Goal: Complete application form

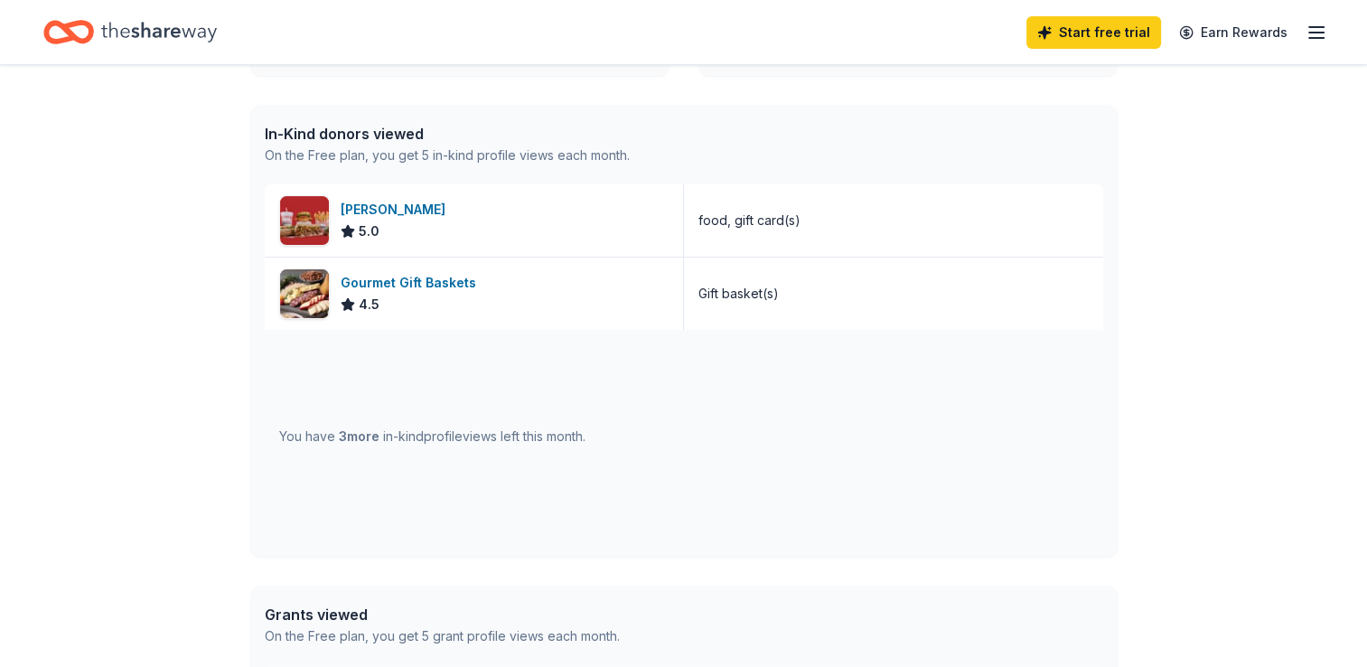
scroll to position [426, 0]
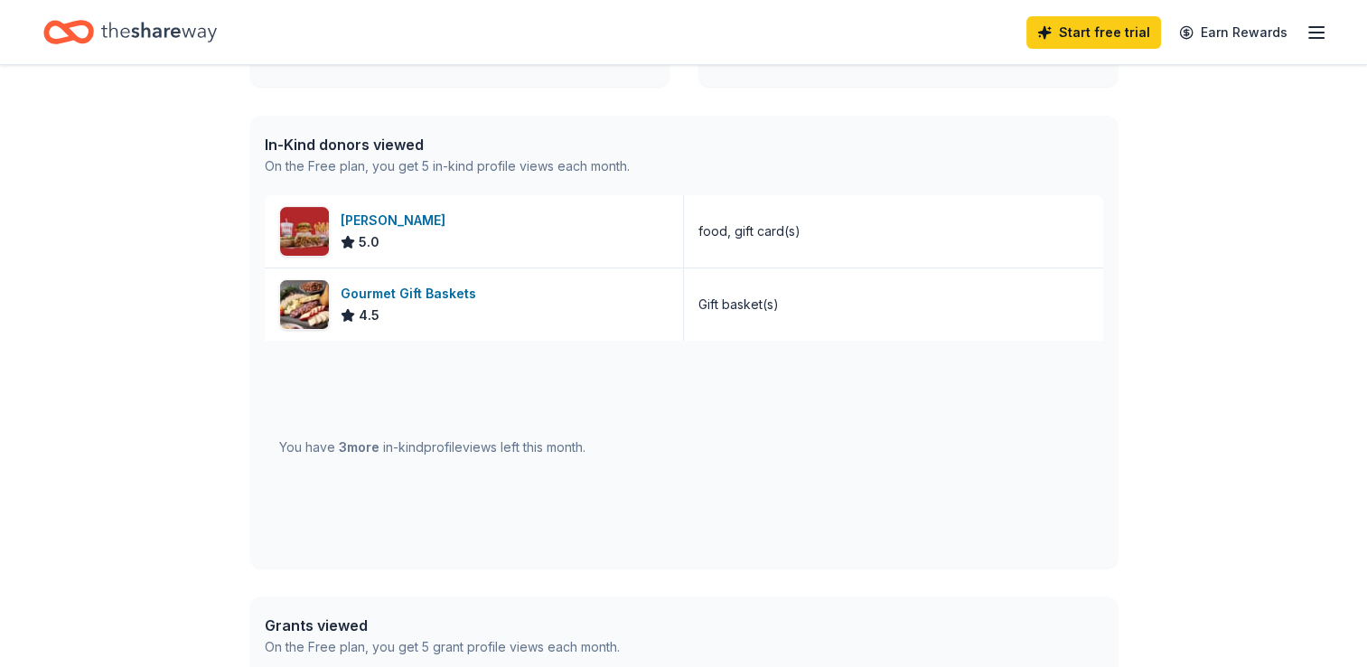
click at [358, 220] on div "Portillo's" at bounding box center [397, 221] width 112 height 22
click at [674, 291] on div "Gourmet Gift Baskets 4.5" at bounding box center [474, 304] width 419 height 72
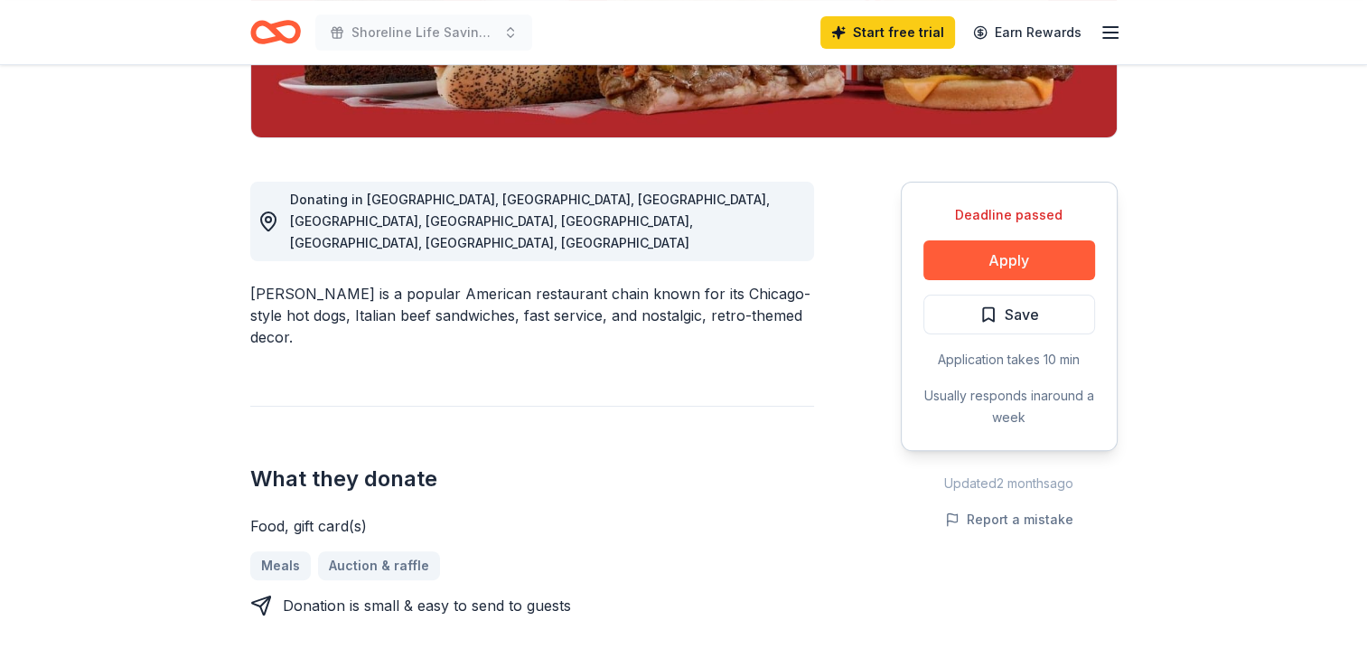
scroll to position [417, 0]
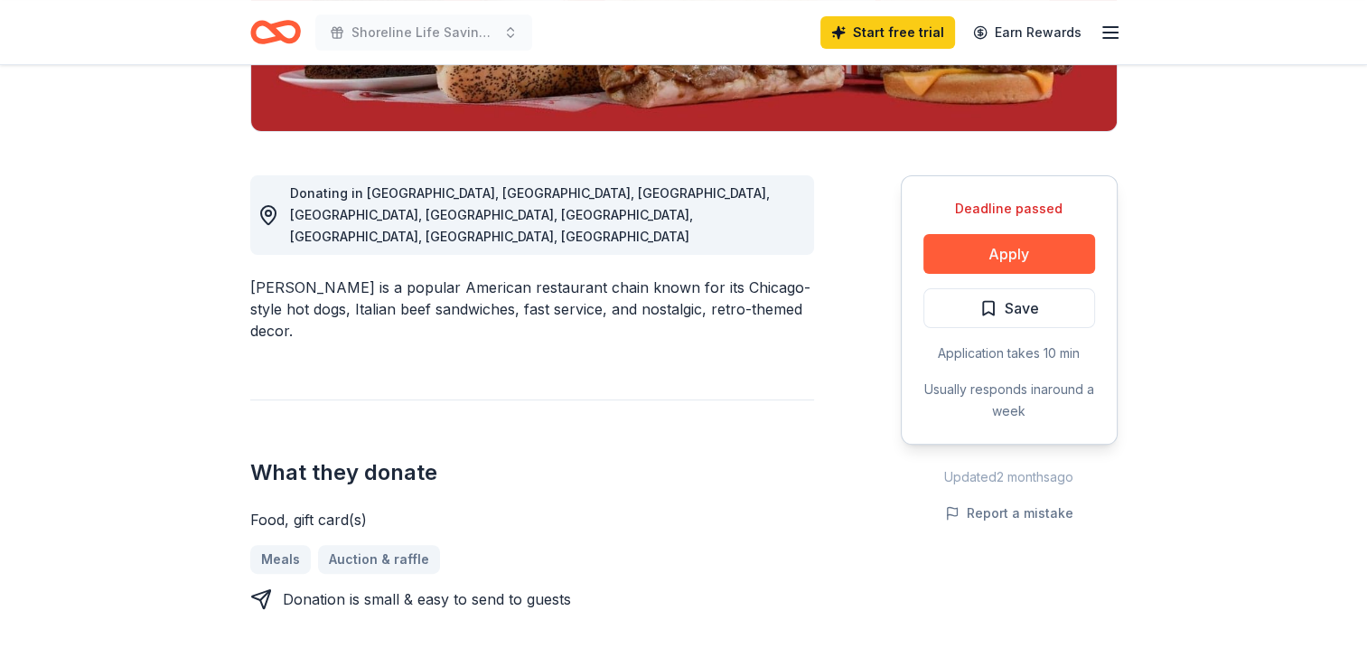
click at [1060, 265] on button "Apply" at bounding box center [1009, 254] width 172 height 40
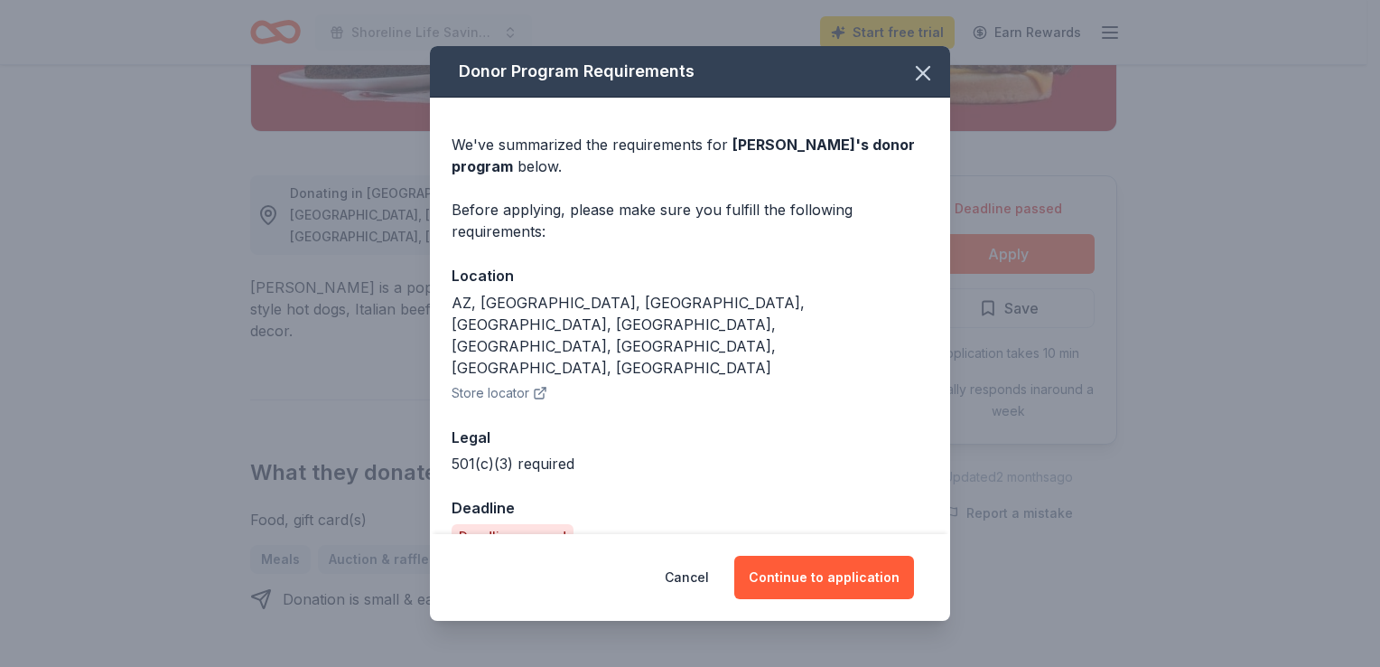
click at [925, 86] on icon "button" at bounding box center [923, 73] width 25 height 25
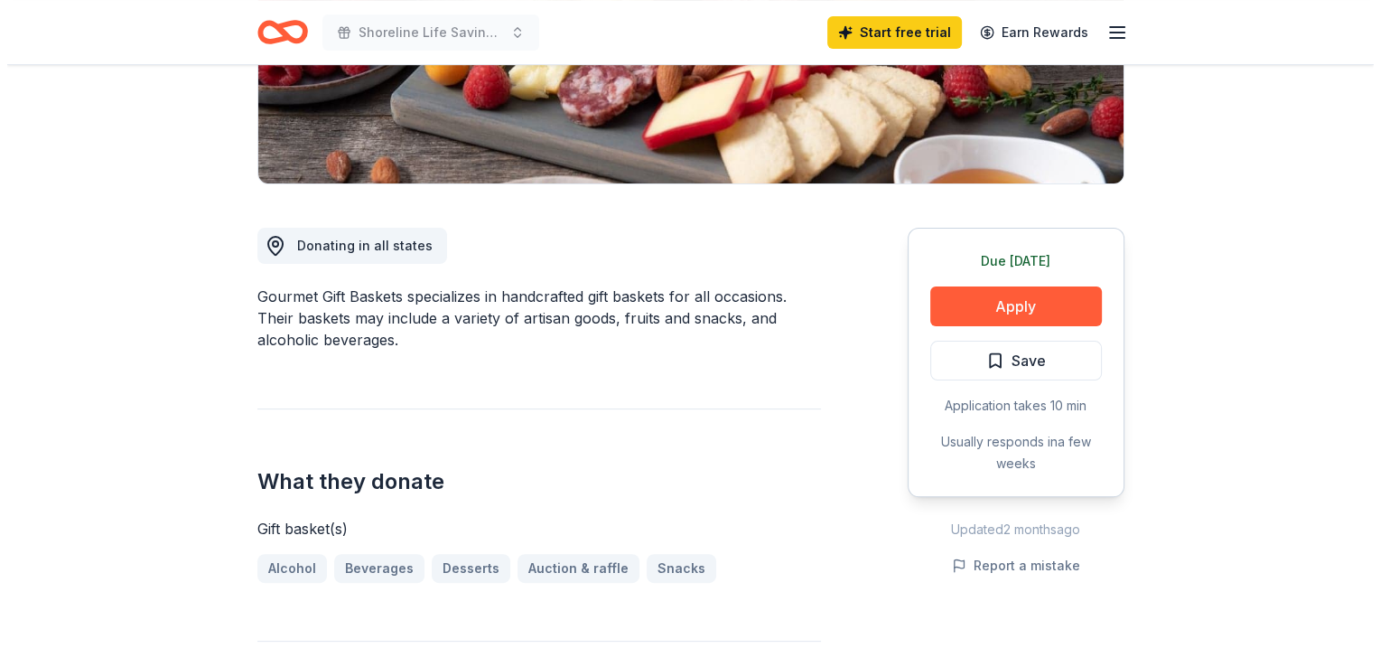
scroll to position [372, 0]
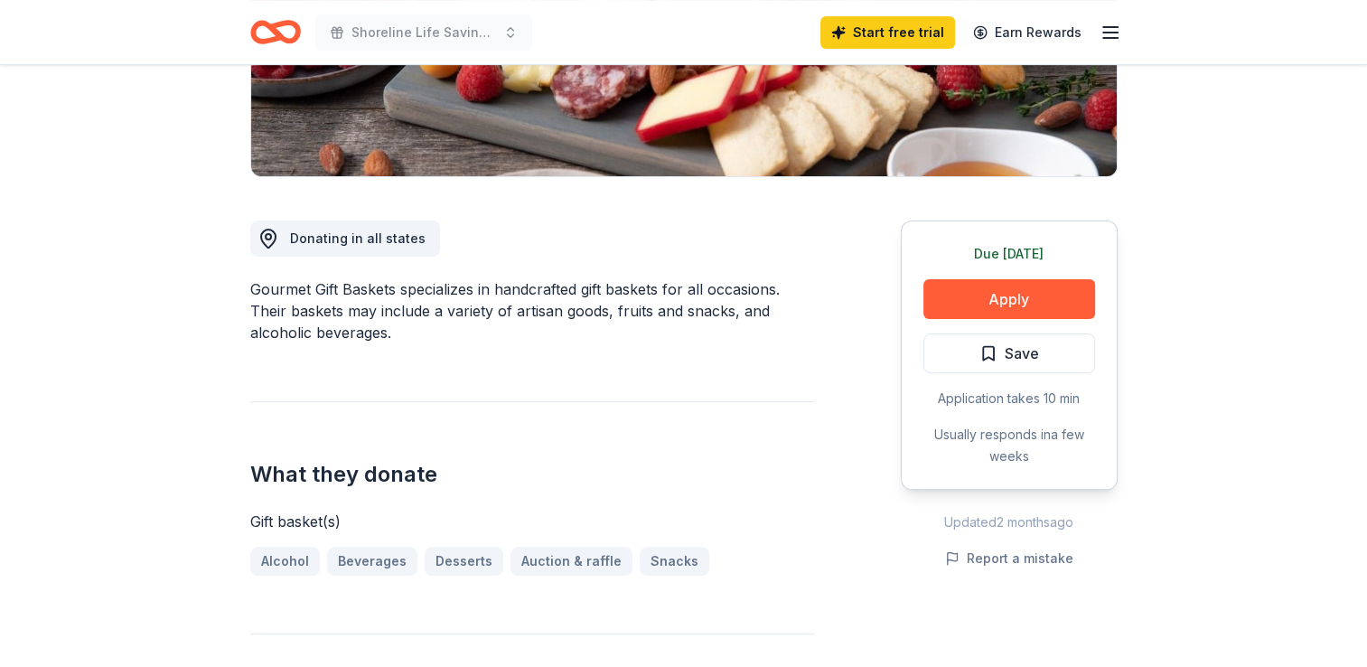
click at [1043, 301] on button "Apply" at bounding box center [1009, 299] width 172 height 40
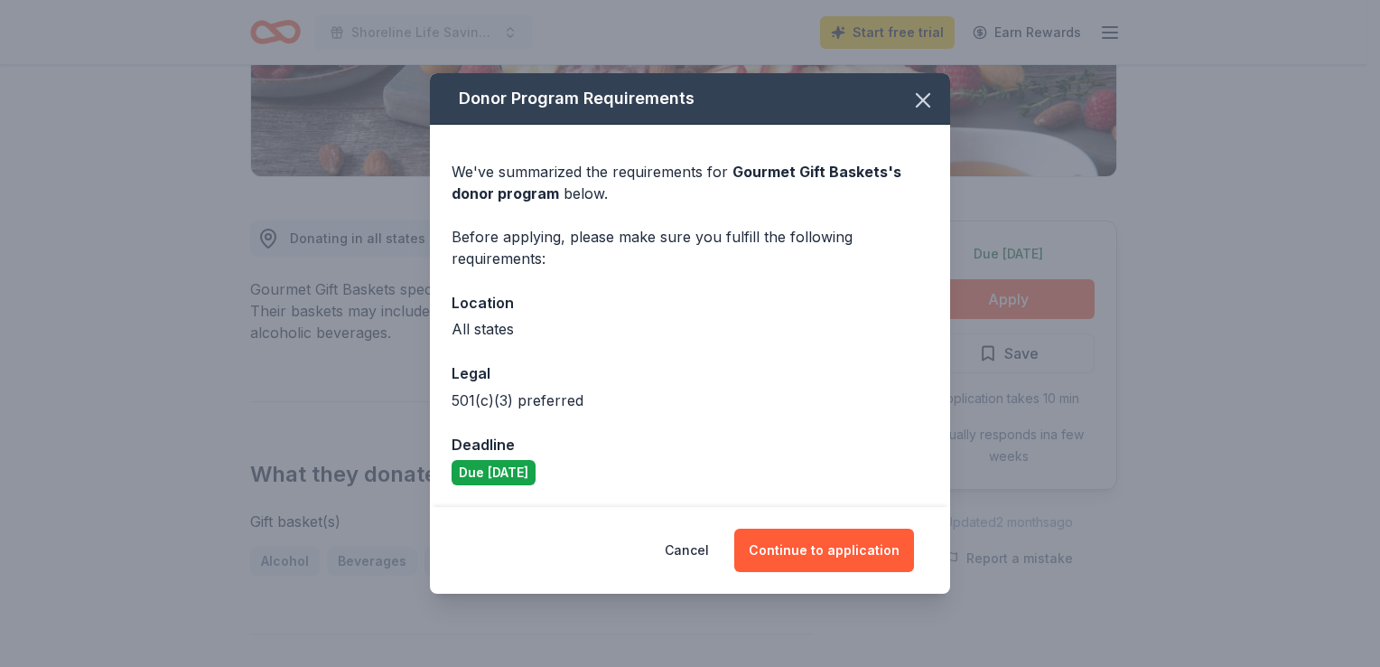
click at [867, 544] on button "Continue to application" at bounding box center [824, 549] width 180 height 43
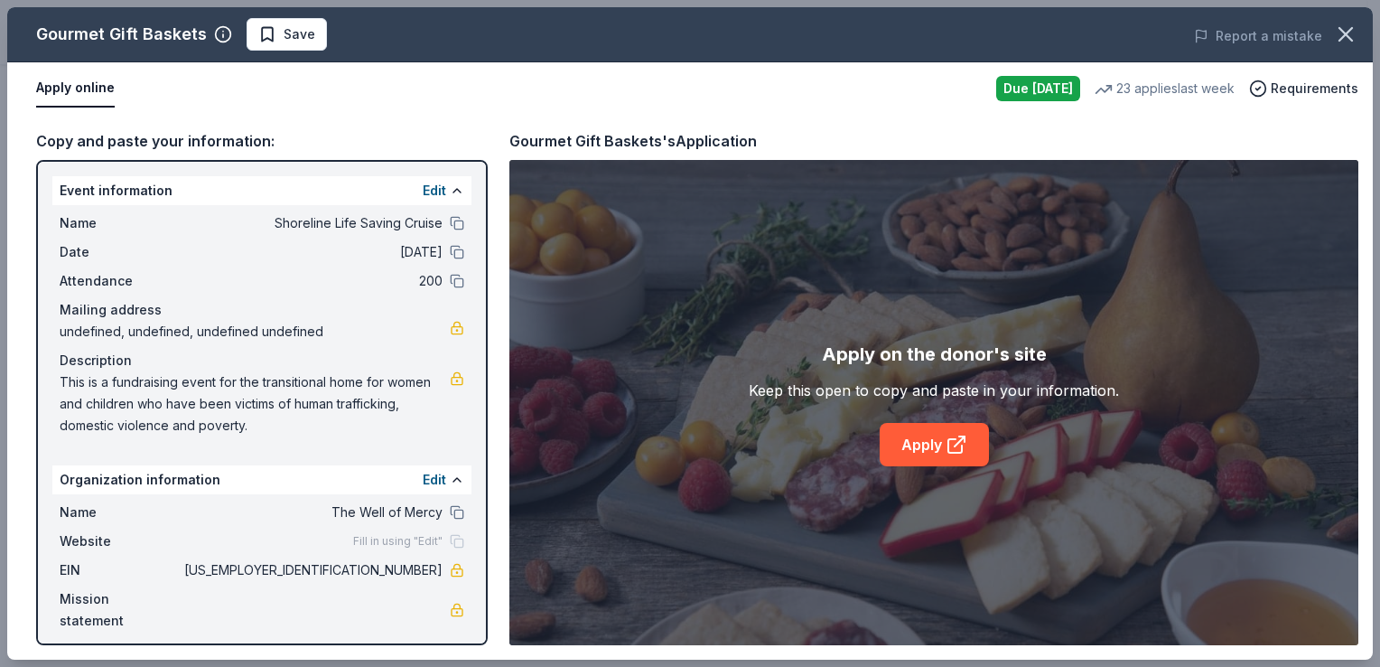
drag, startPoint x: 1379, startPoint y: 167, endPoint x: 1380, endPoint y: 289, distance: 121.9
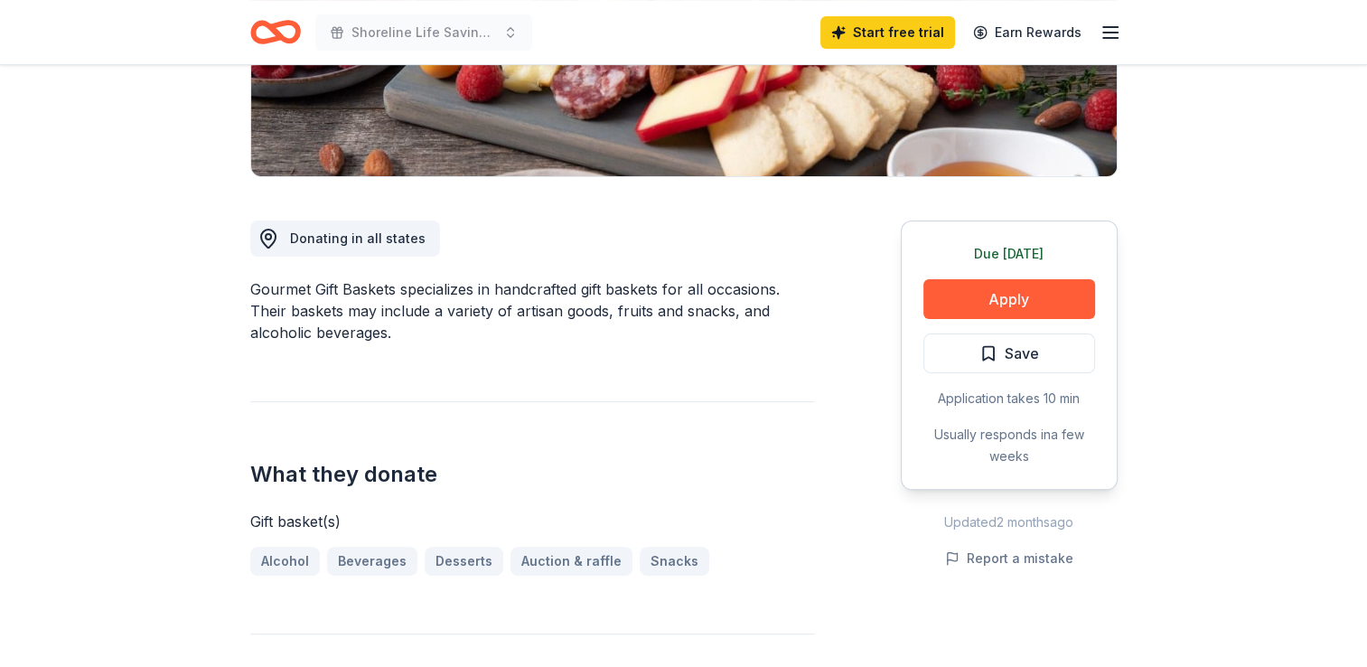
click at [1020, 291] on button "Apply" at bounding box center [1009, 299] width 172 height 40
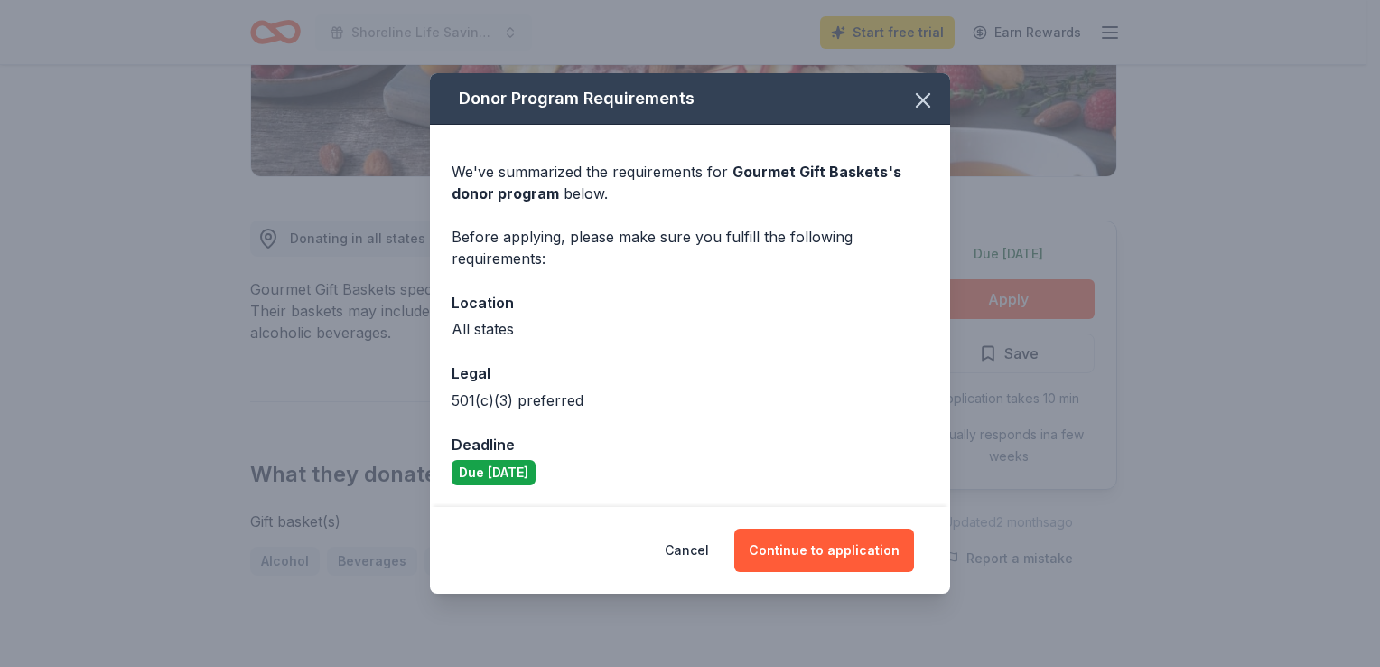
click at [832, 552] on button "Continue to application" at bounding box center [824, 549] width 180 height 43
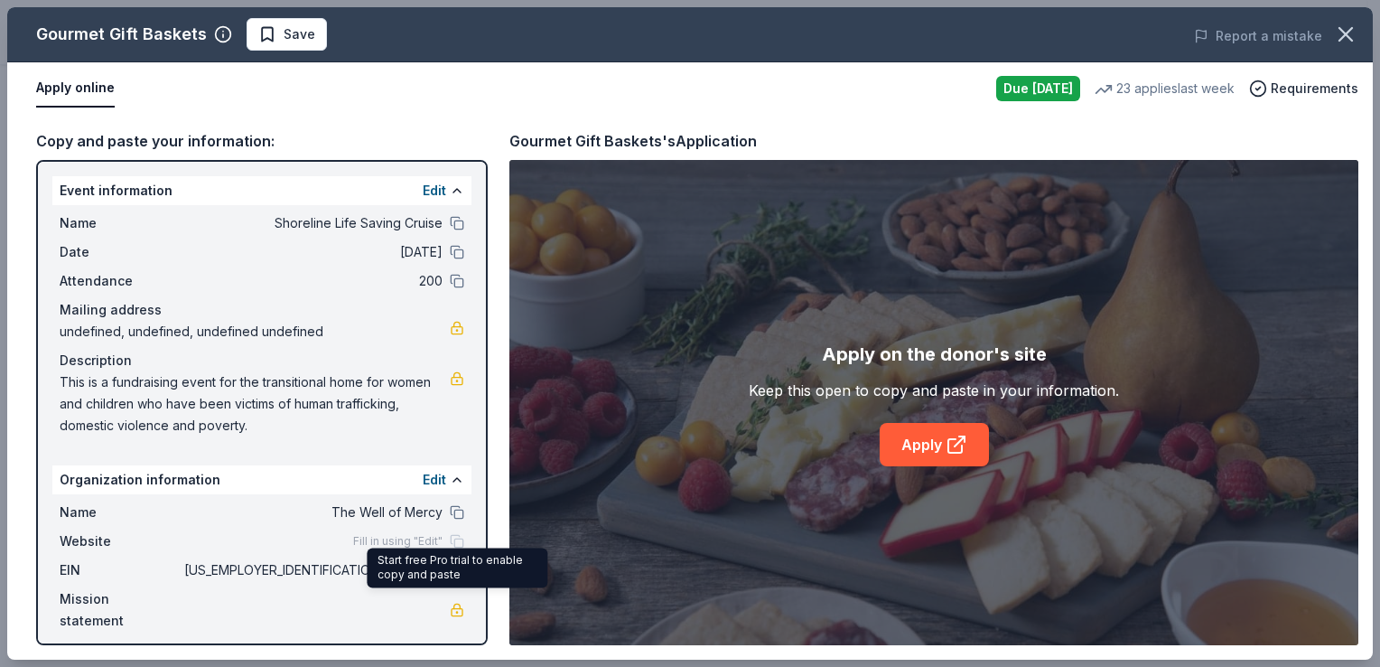
click at [459, 602] on link at bounding box center [457, 609] width 14 height 14
